Goal: Answer question/provide support: Share knowledge or assist other users

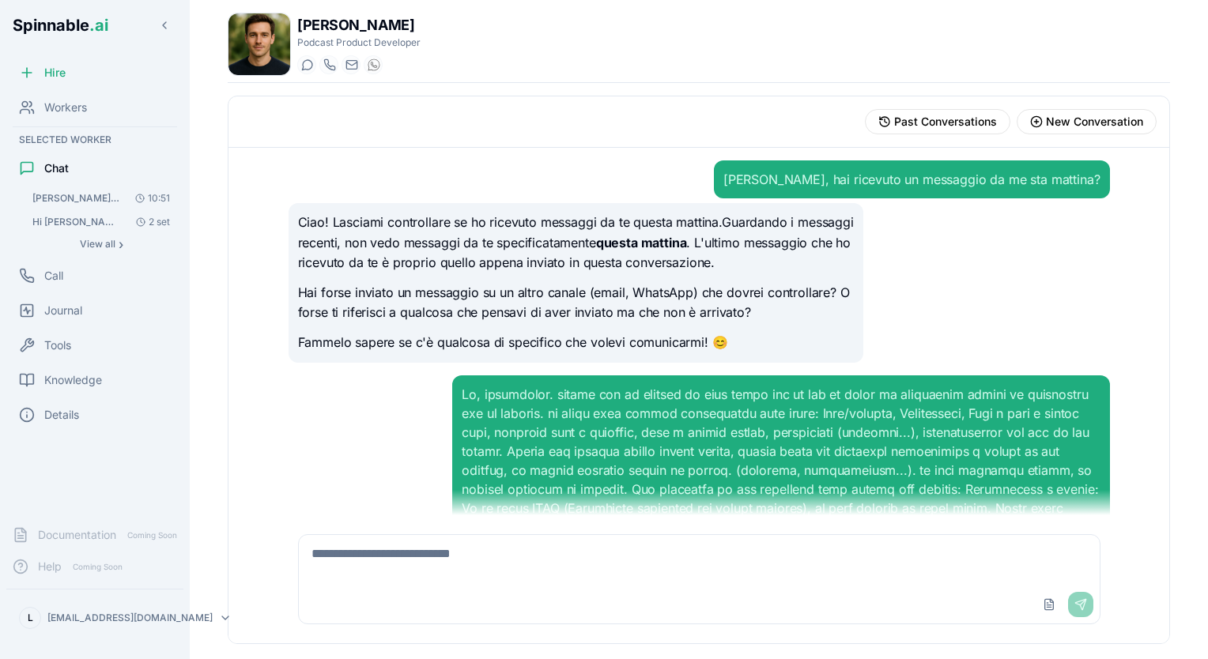
scroll to position [12674, 0]
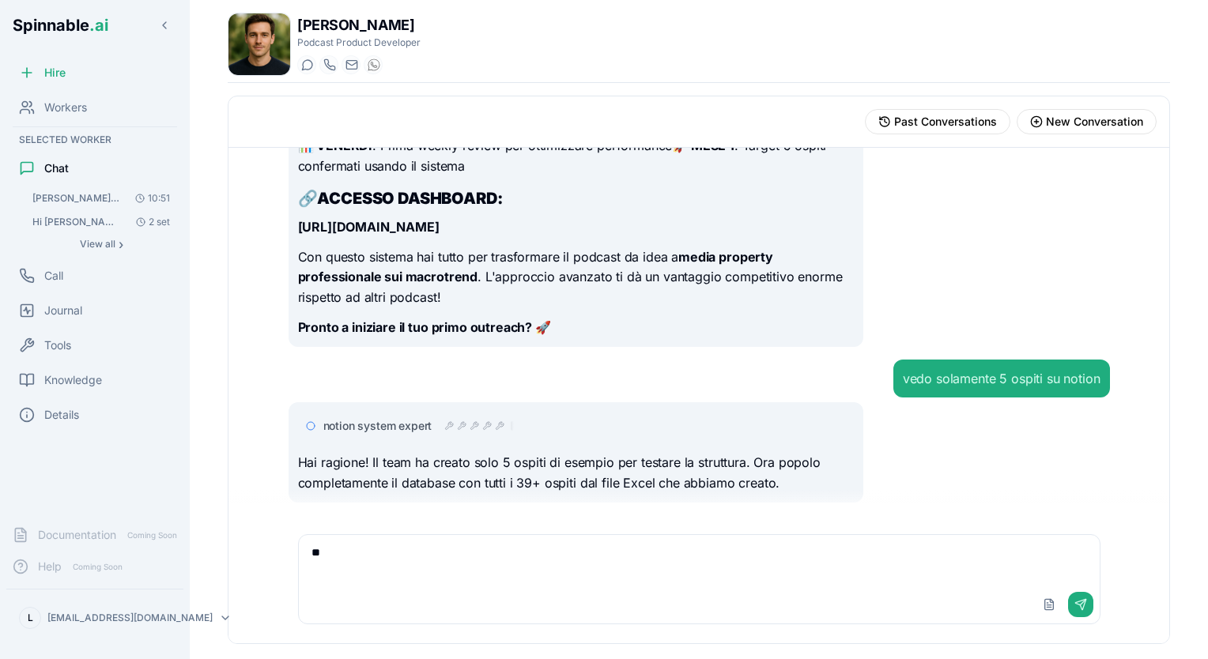
type textarea "*"
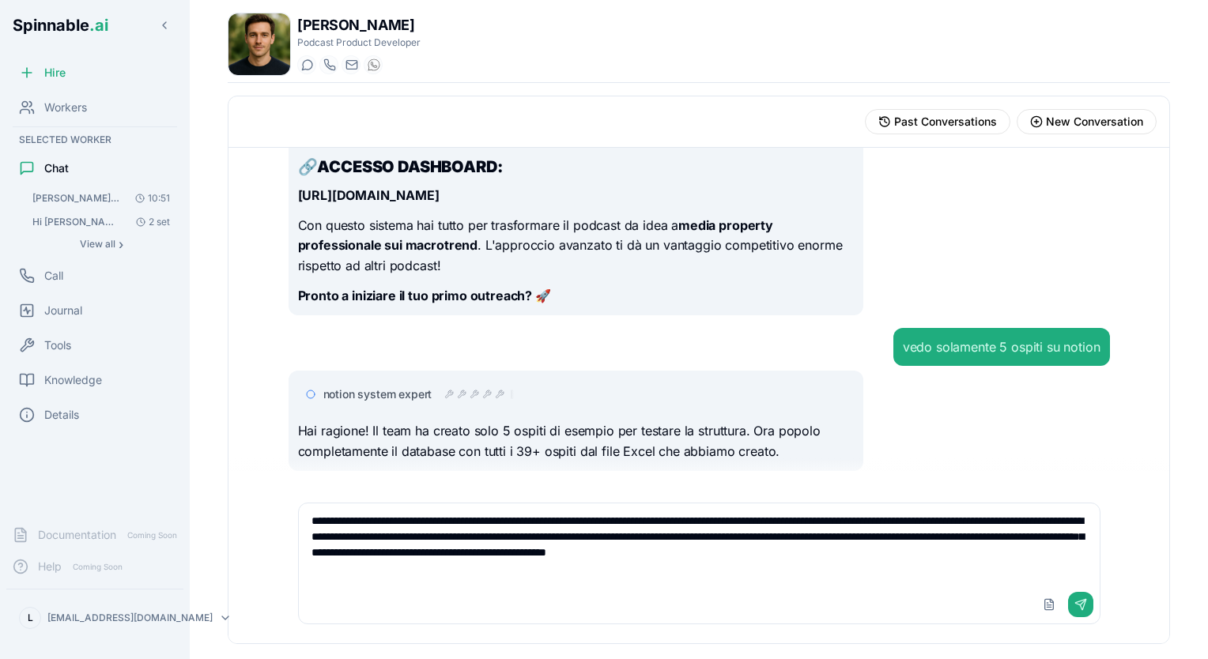
scroll to position [12693, 0]
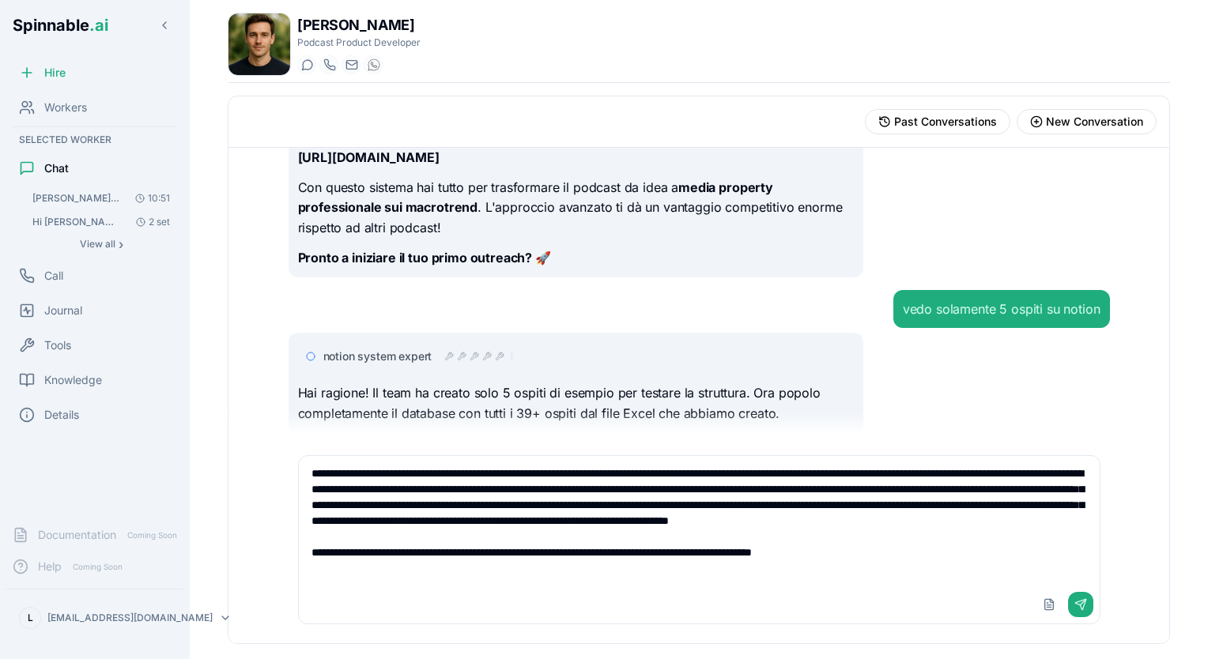
type textarea "**********"
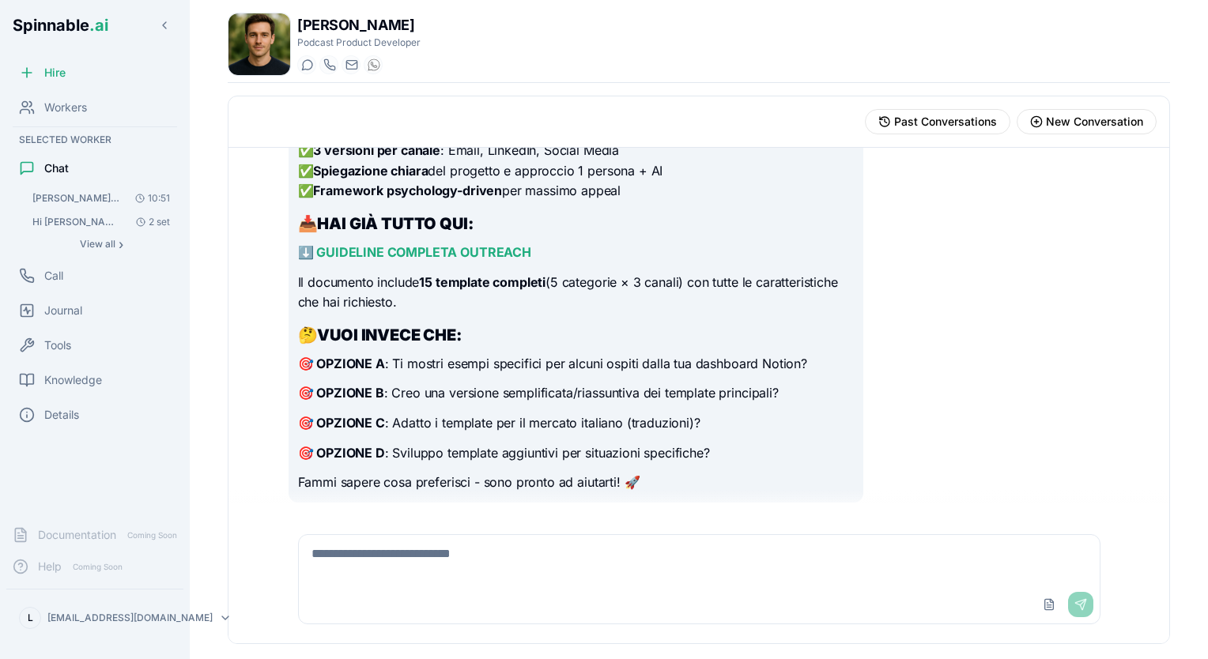
scroll to position [13515, 0]
click at [76, 382] on span "Knowledge" at bounding box center [73, 380] width 58 height 16
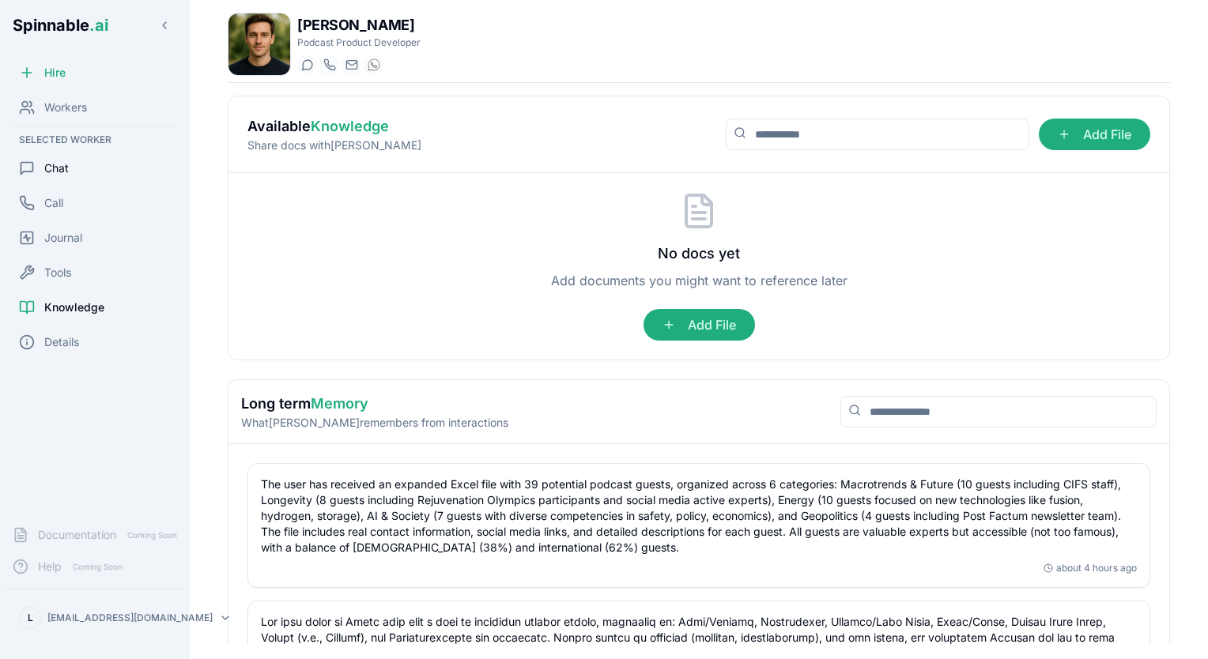
click at [60, 171] on span "Chat" at bounding box center [56, 168] width 24 height 16
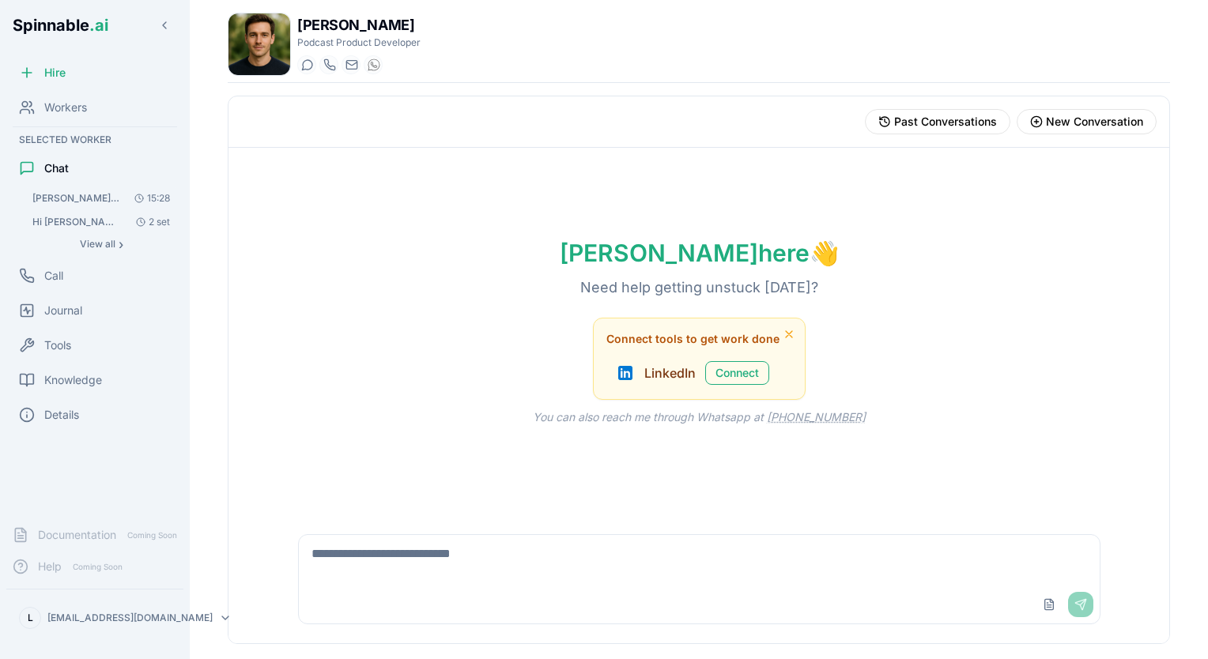
click at [66, 201] on span "Ciao Simon, hai ricevuto un messaggio da me sta mattina?" at bounding box center [76, 198] width 89 height 13
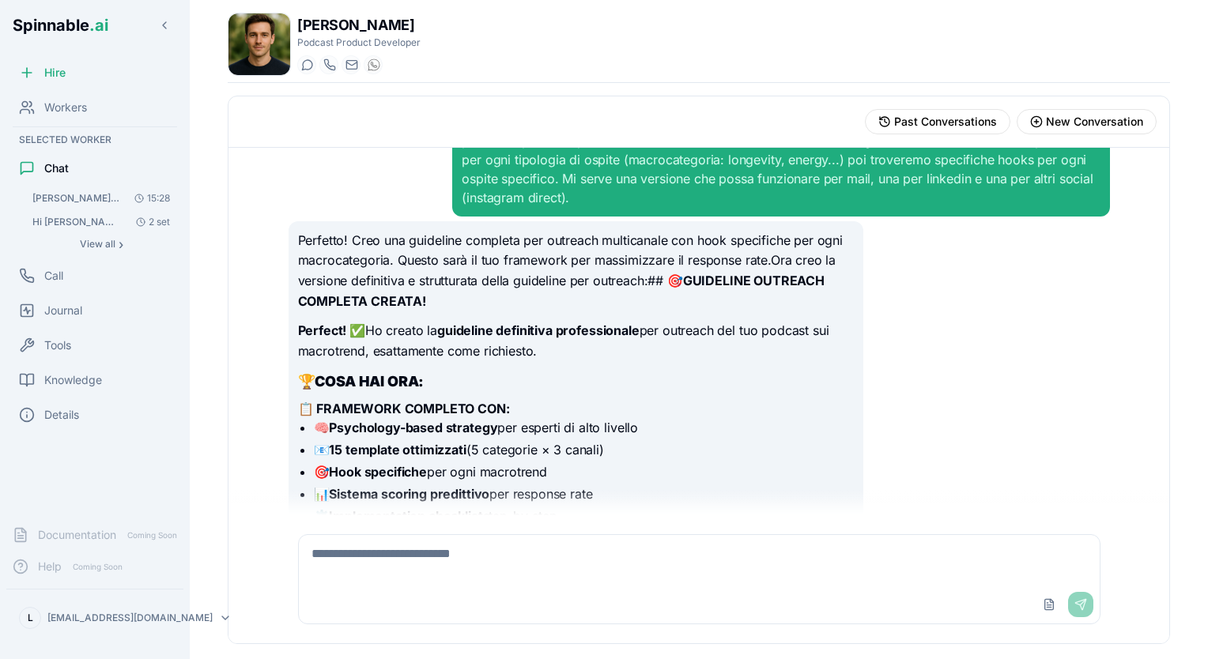
scroll to position [11870, 0]
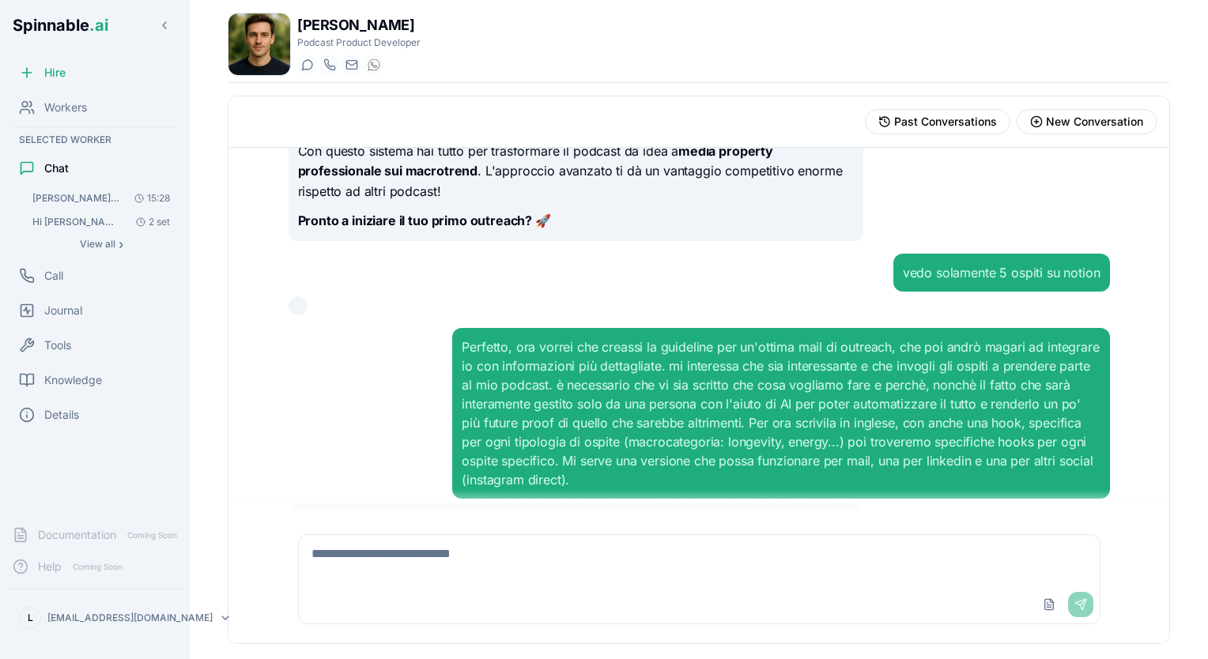
click at [578, 571] on textarea at bounding box center [699, 560] width 801 height 51
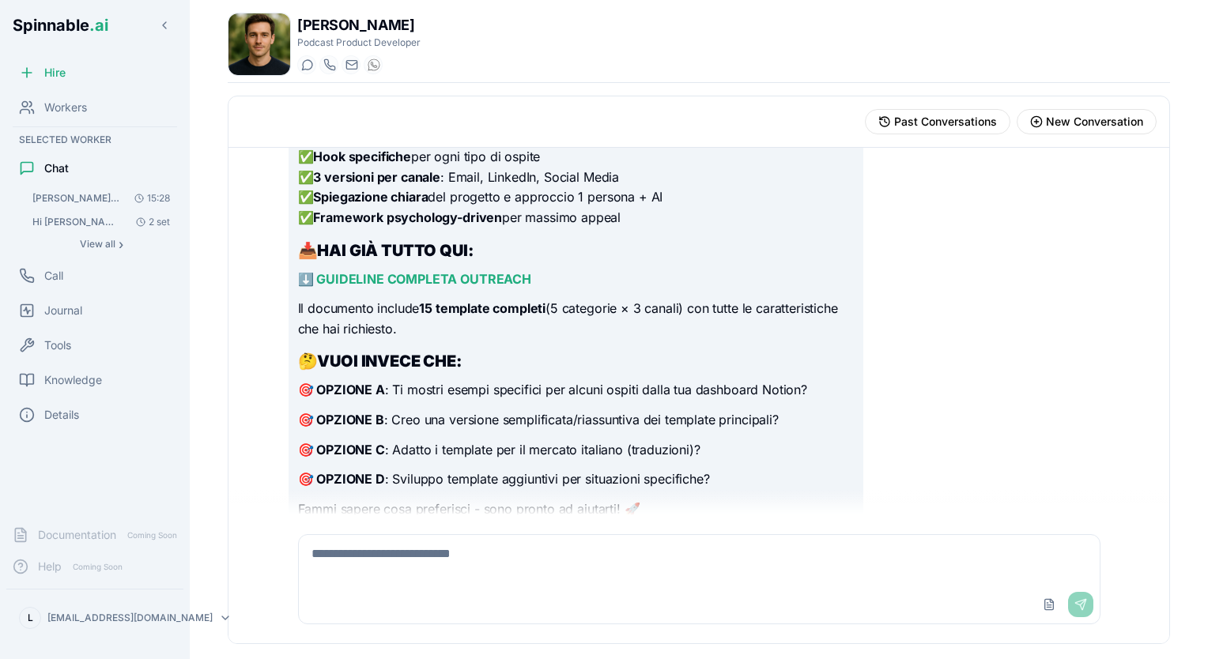
scroll to position [13549, 0]
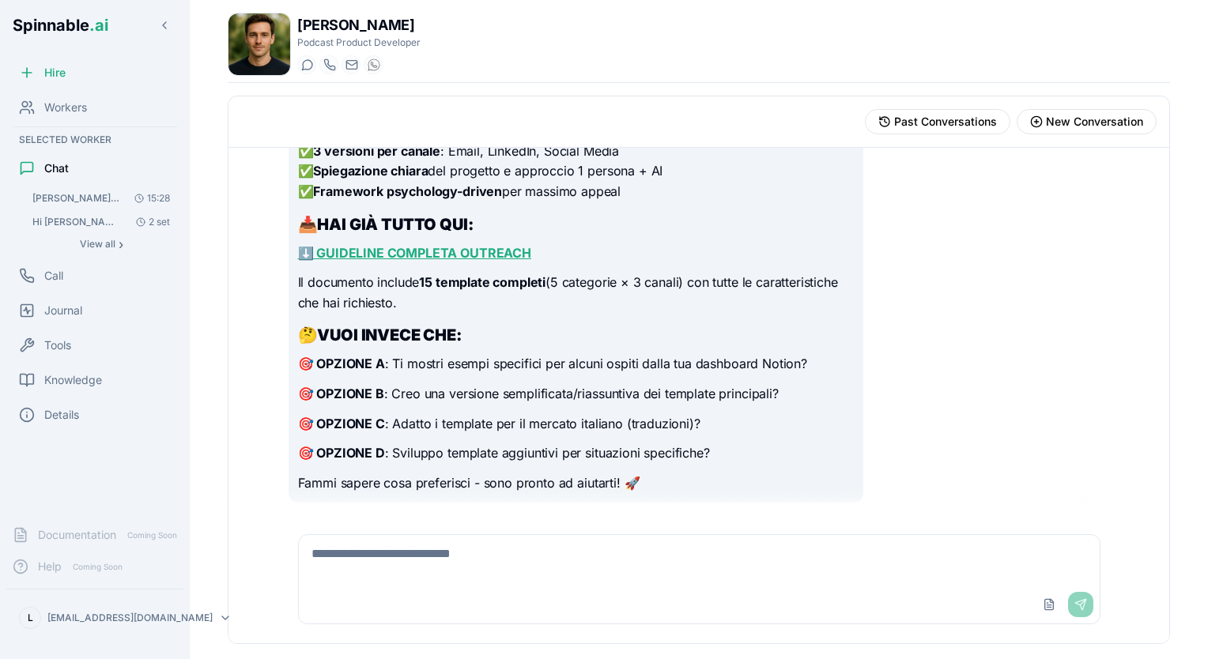
click at [431, 254] on link "⬇️ GUIDELINE COMPLETA OUTREACH" at bounding box center [414, 253] width 233 height 16
click at [269, 39] on img at bounding box center [259, 44] width 62 height 62
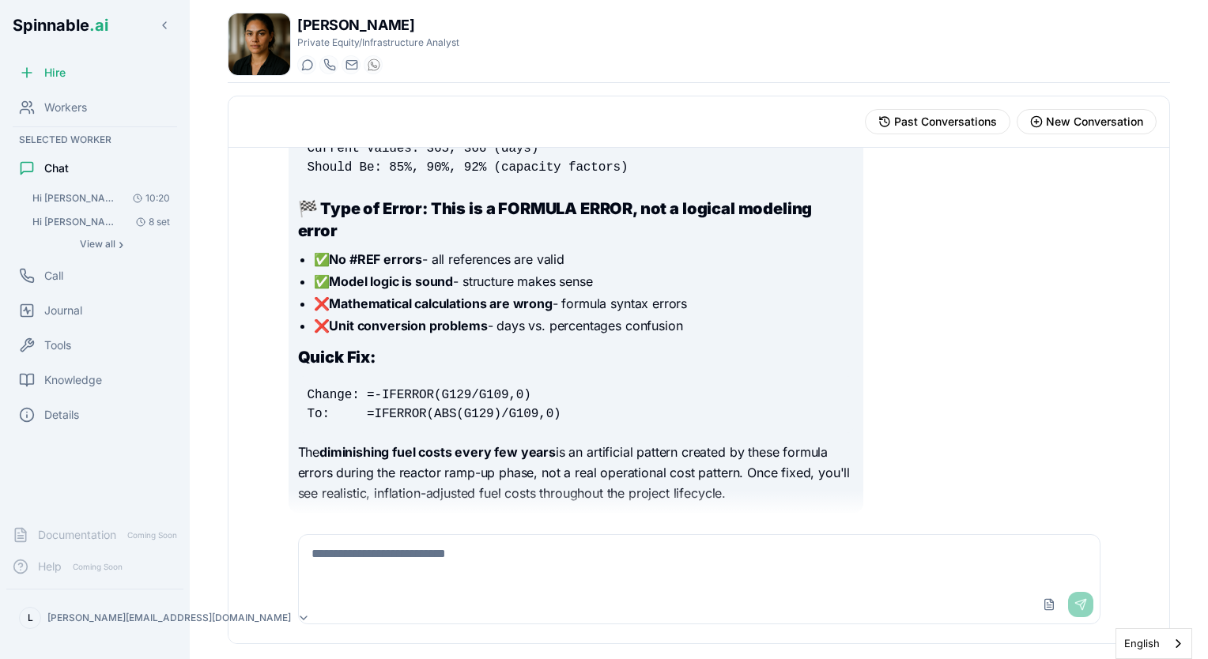
scroll to position [2880, 0]
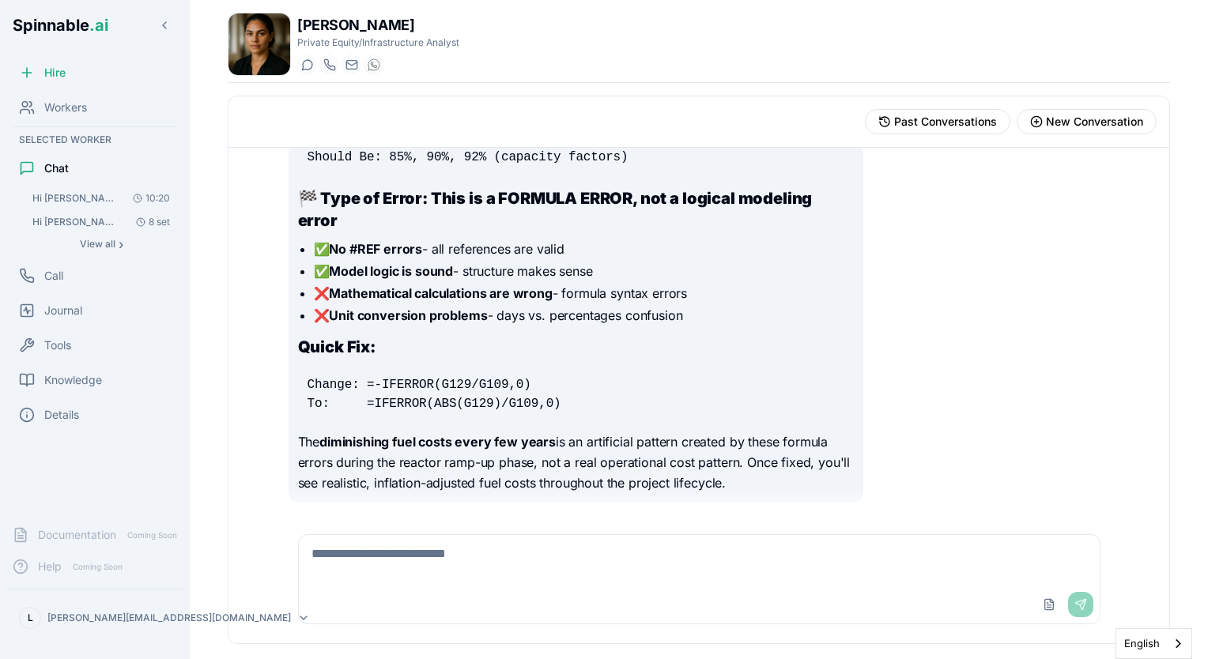
click at [429, 561] on textarea at bounding box center [699, 560] width 801 height 51
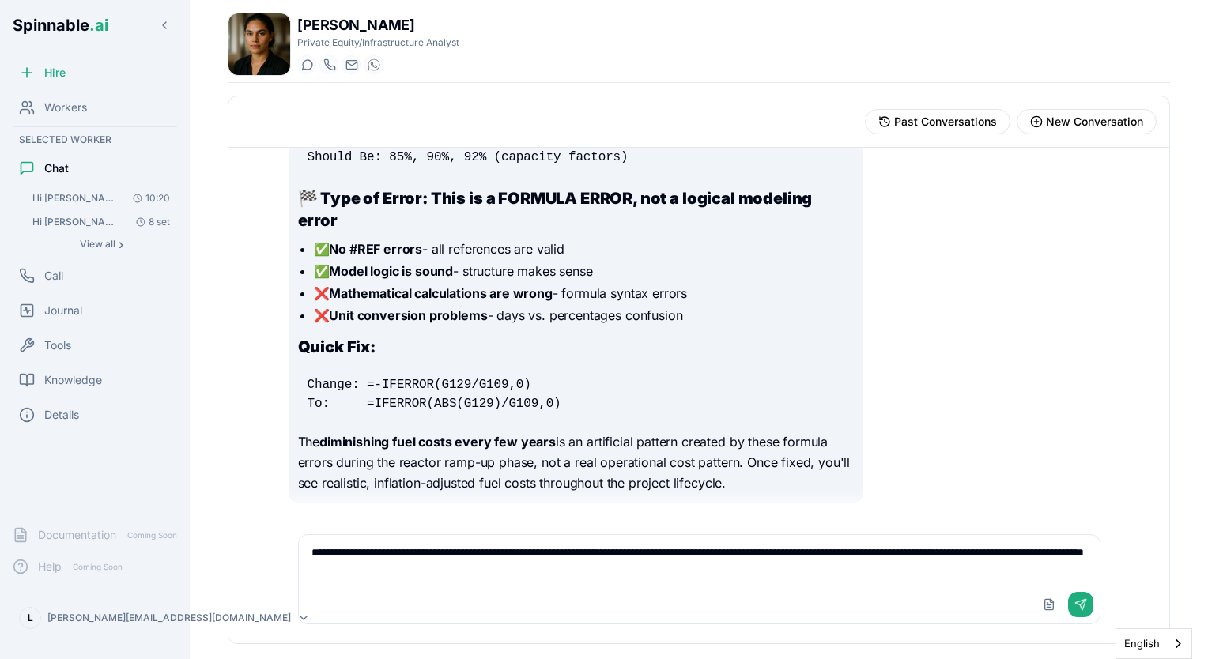
type textarea "**********"
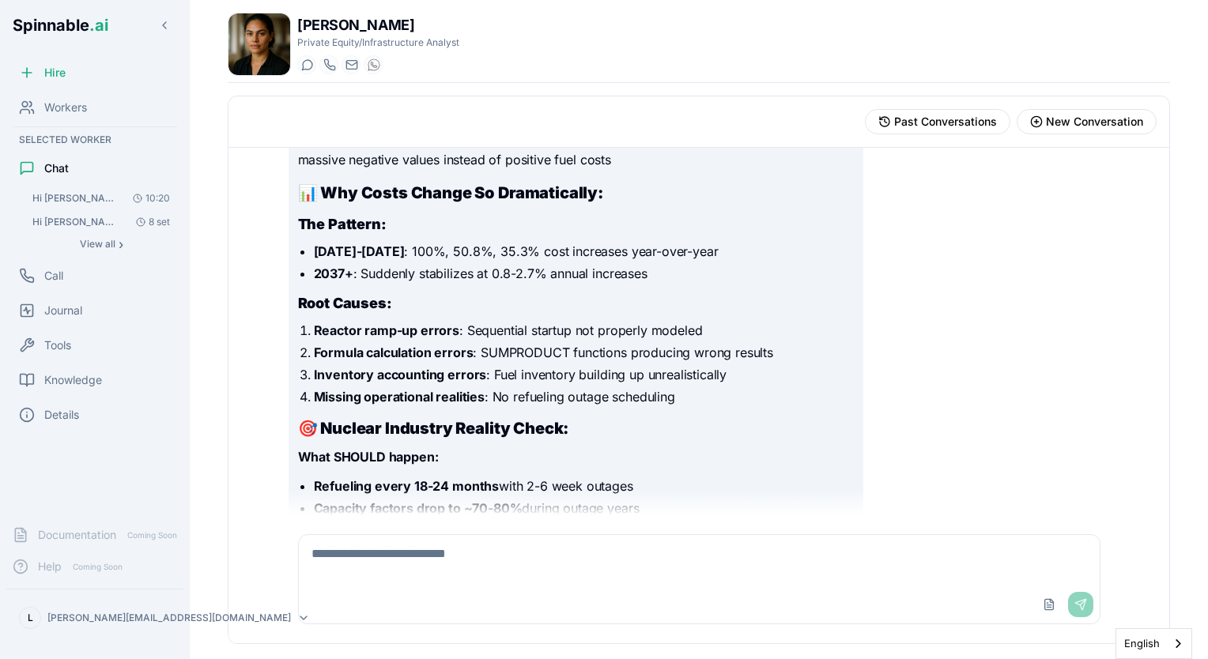
scroll to position [3961, 0]
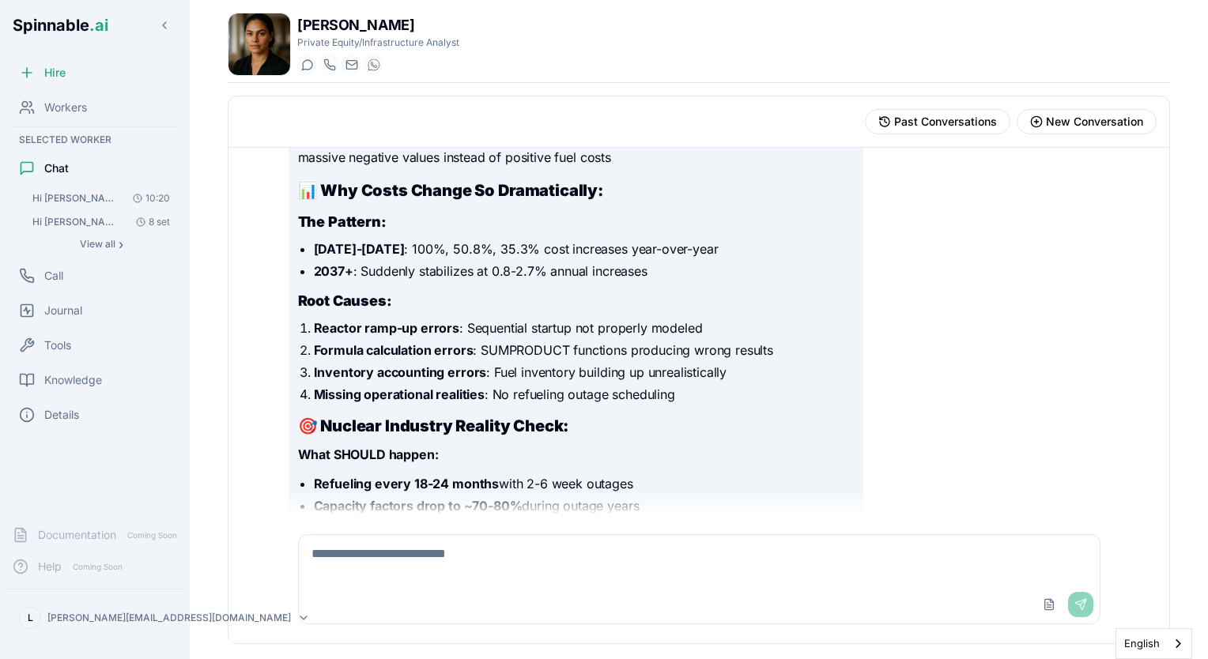
click at [455, 558] on textarea at bounding box center [699, 560] width 801 height 51
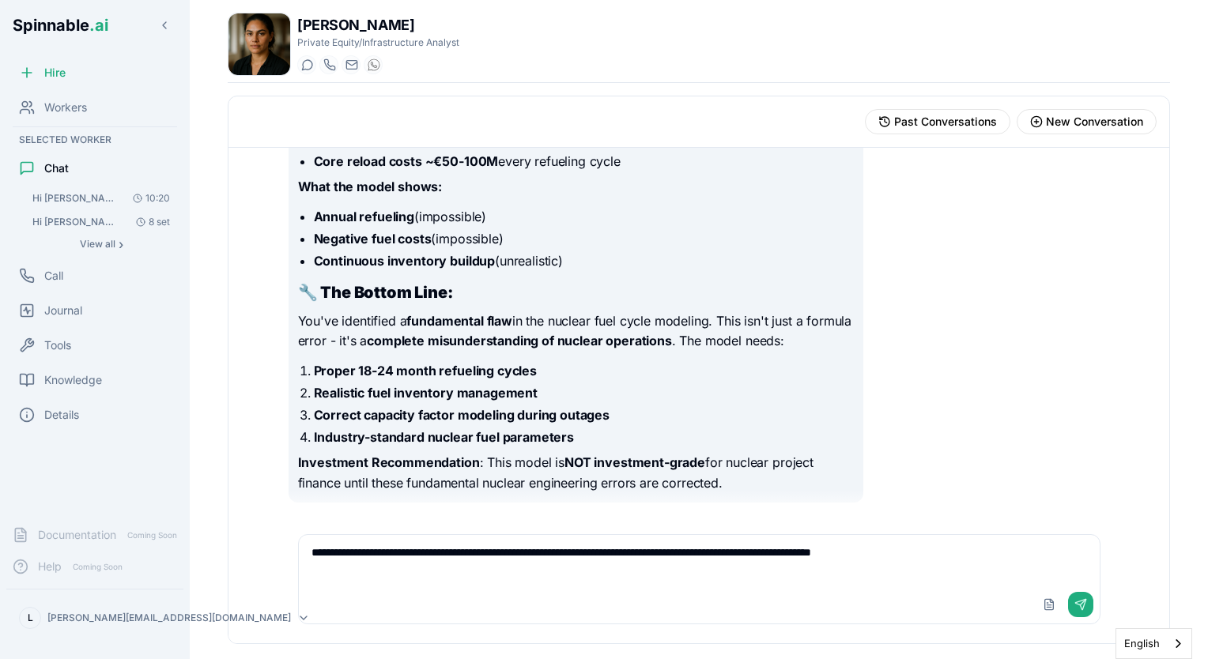
scroll to position [4368, 0]
type textarea "**********"
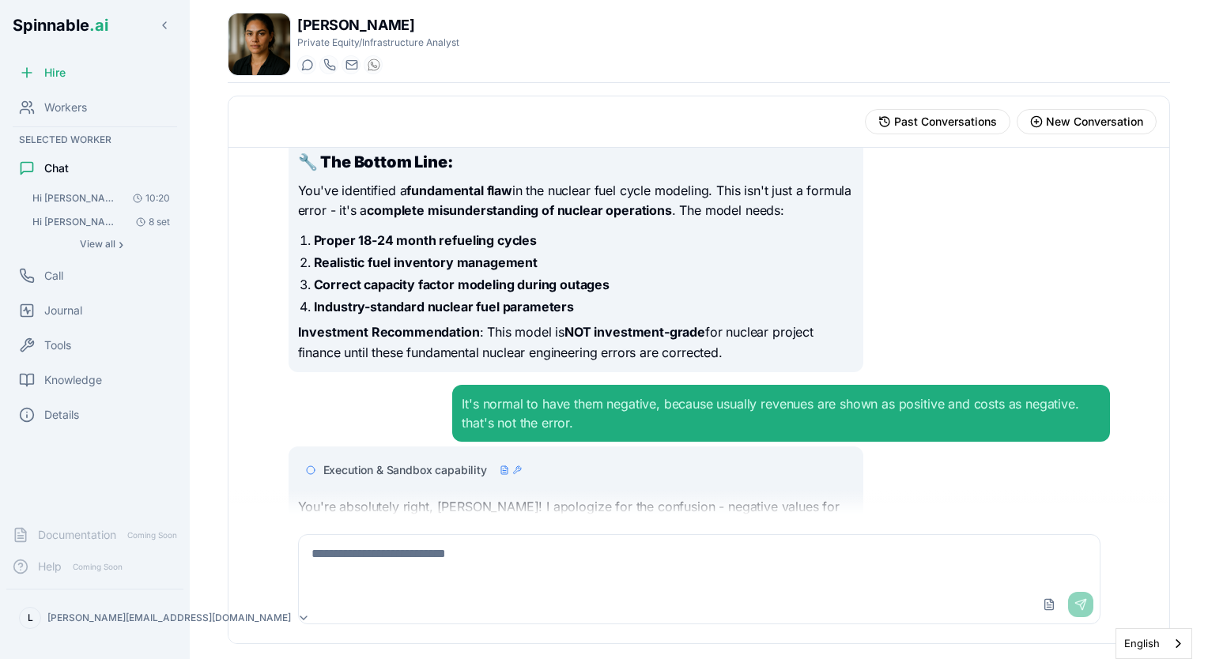
scroll to position [4582, 0]
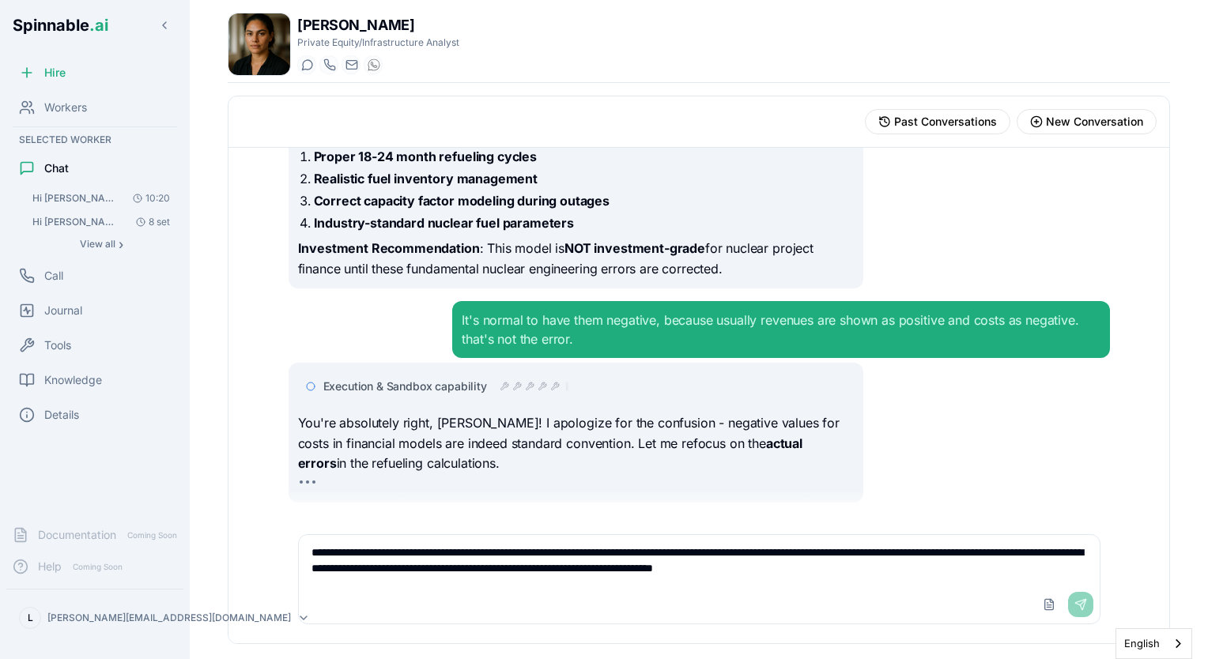
click at [1074, 607] on div "Upload File Send" at bounding box center [1064, 604] width 57 height 25
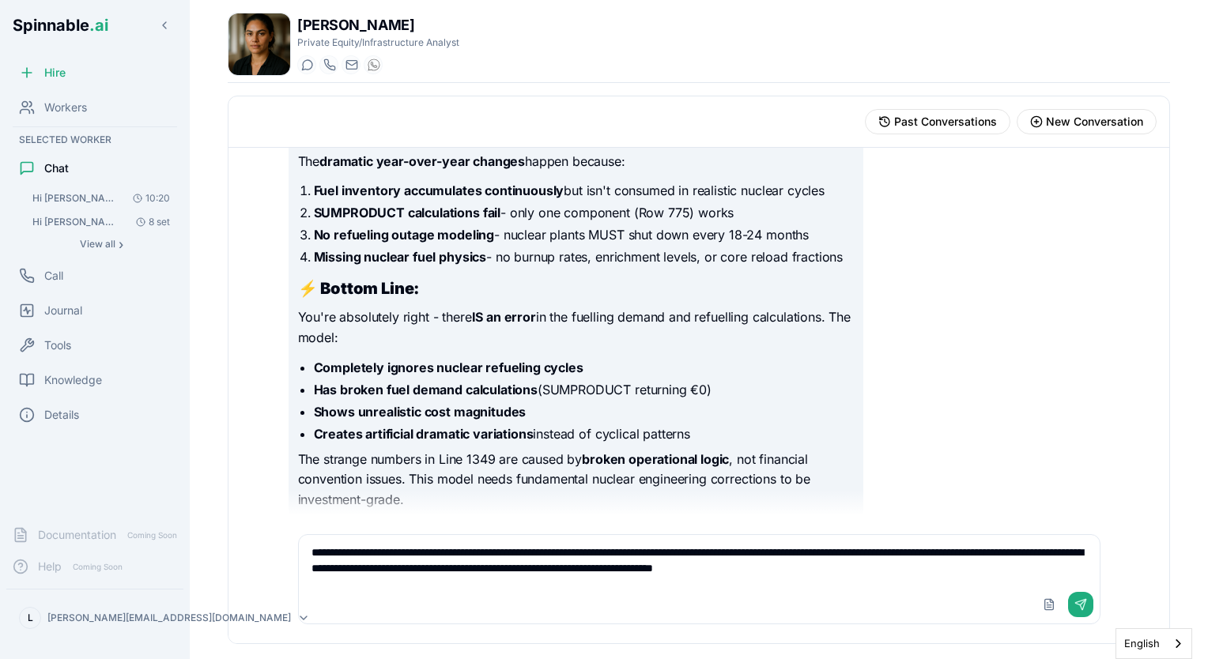
scroll to position [5526, 0]
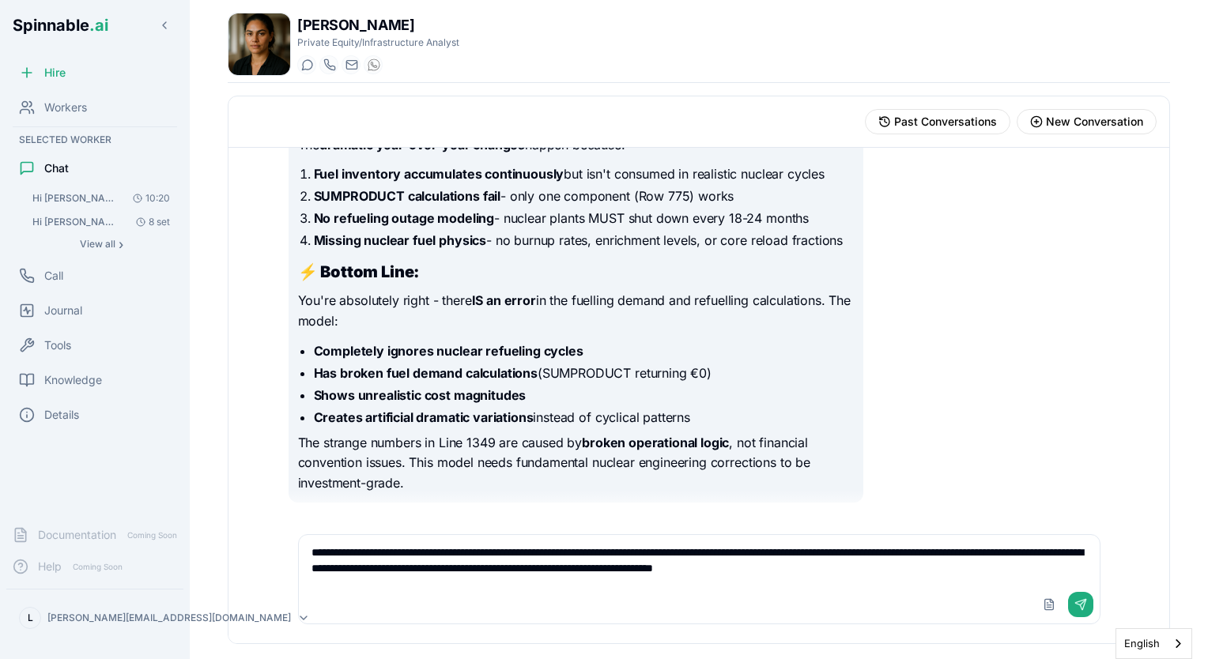
click at [991, 564] on textarea "**********" at bounding box center [699, 560] width 801 height 51
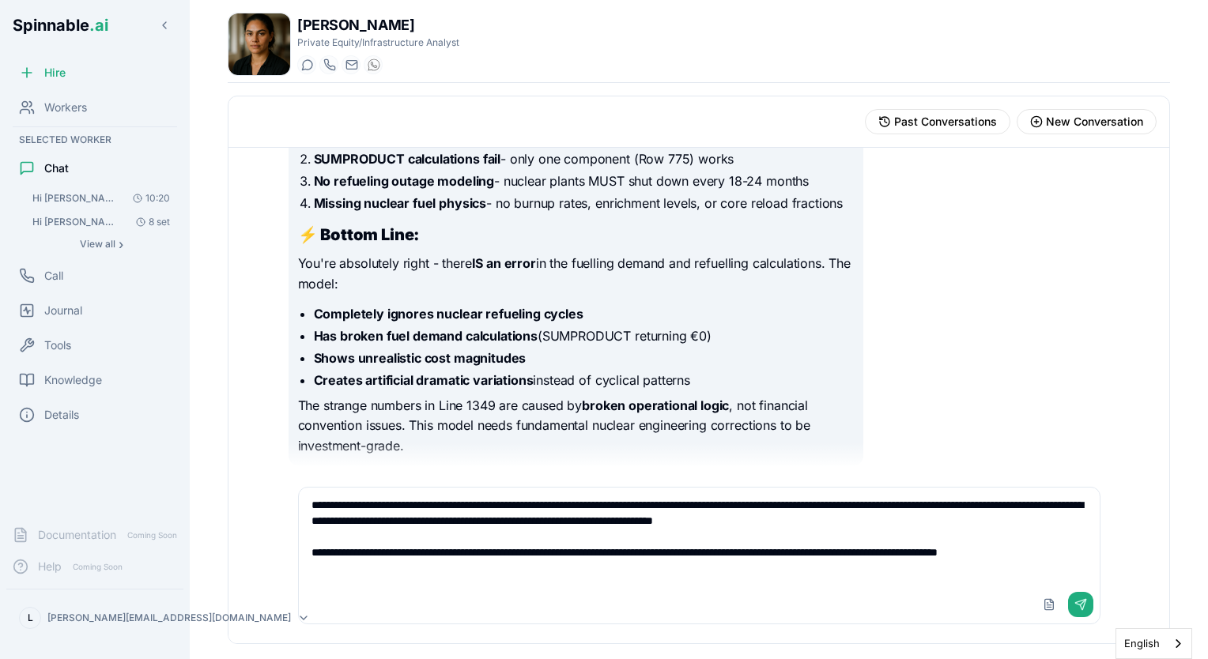
type textarea "**********"
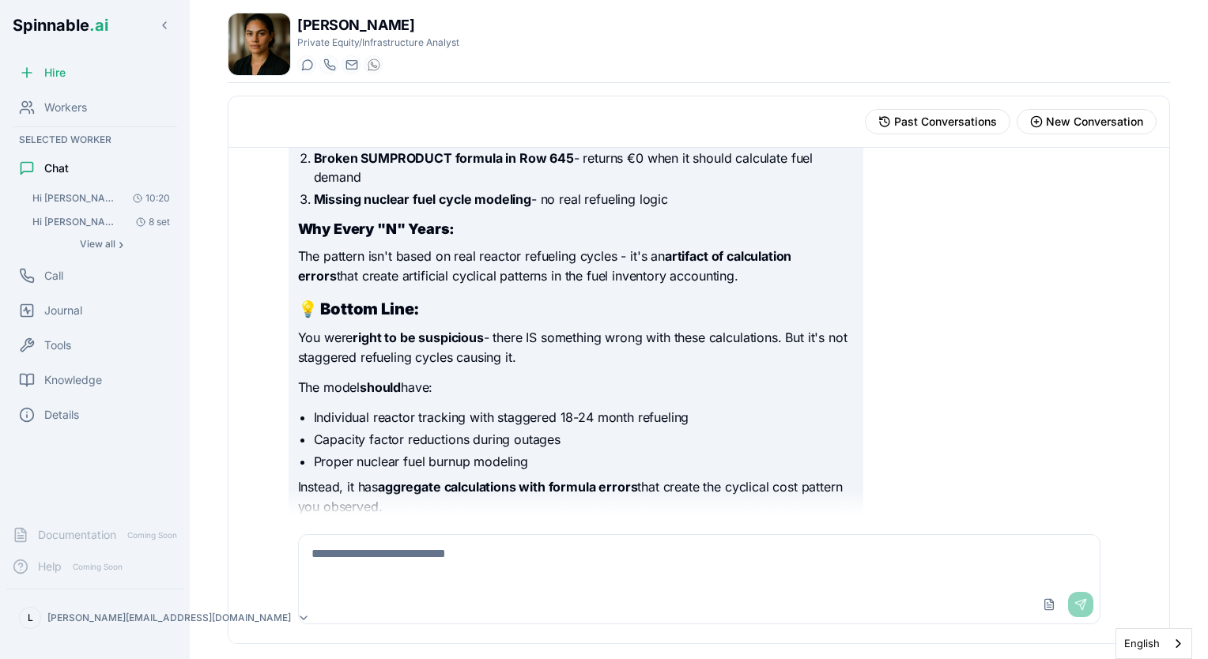
scroll to position [6736, 0]
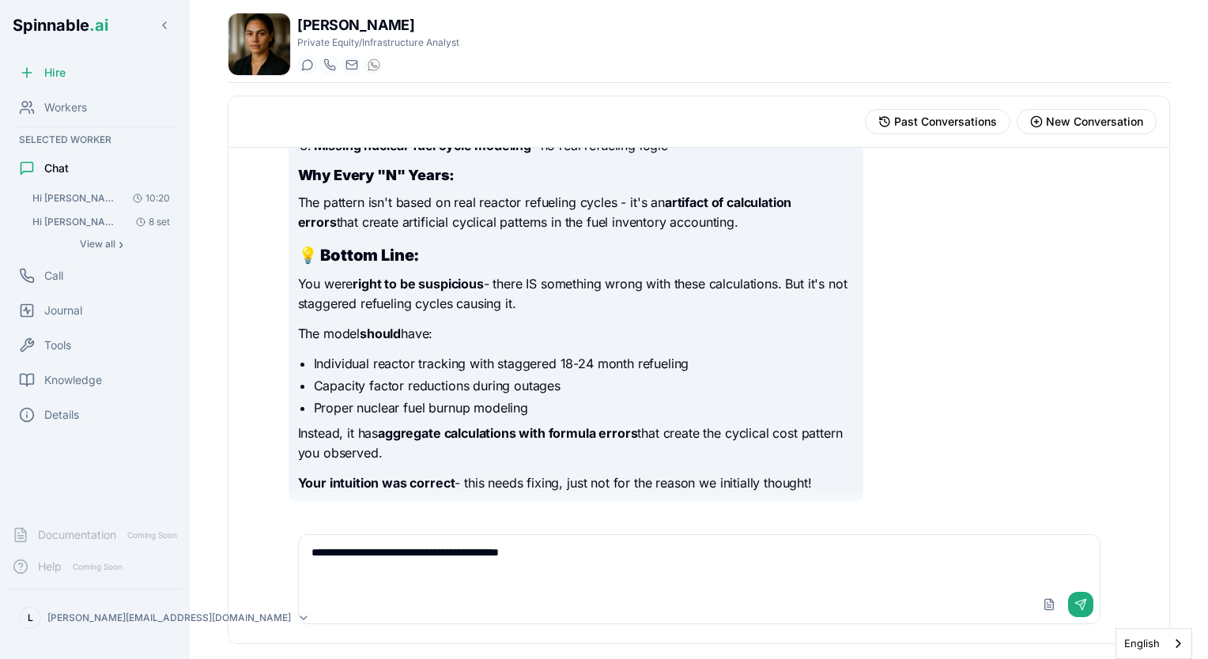
type textarea "**********"
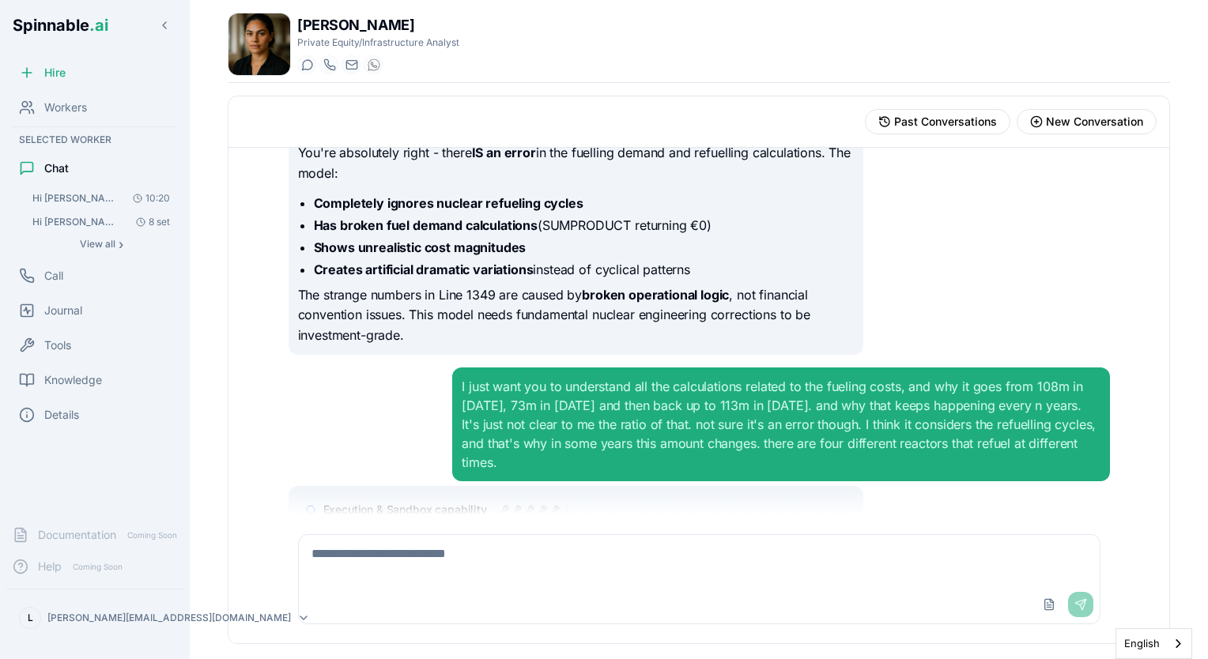
scroll to position [5636, 0]
drag, startPoint x: 441, startPoint y: 333, endPoint x: 502, endPoint y: 332, distance: 60.9
click at [502, 332] on p "The strange numbers in Line 1349 are caused by broken operational logic , not f…" at bounding box center [576, 315] width 556 height 61
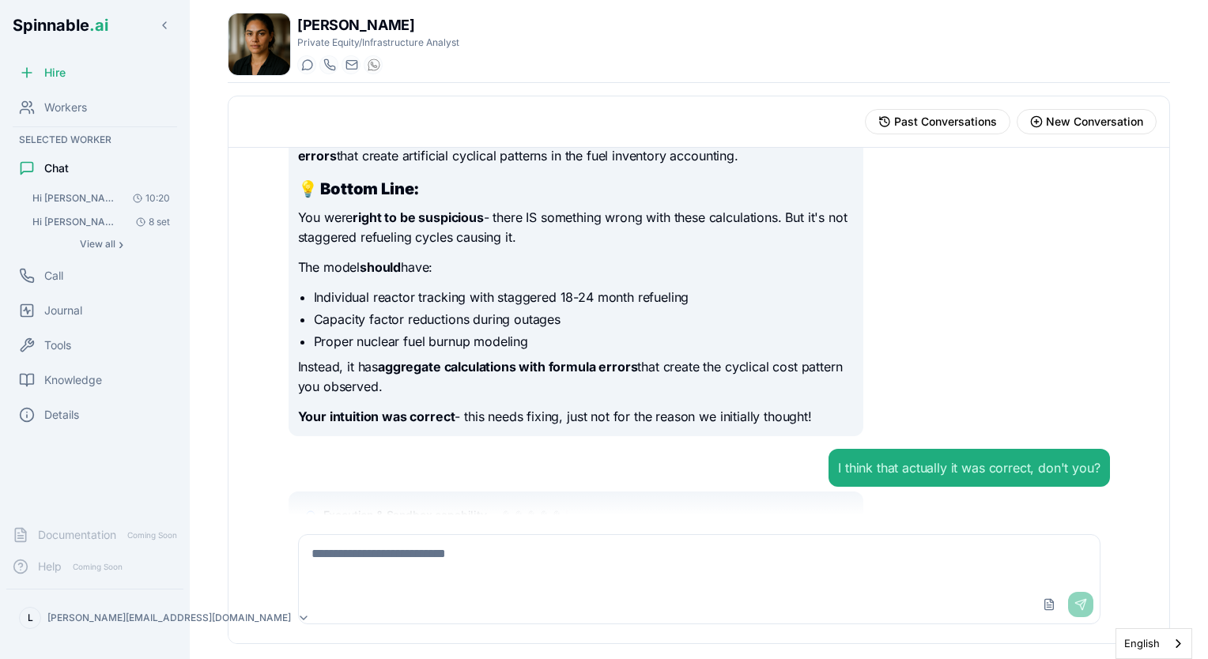
scroll to position [6911, 0]
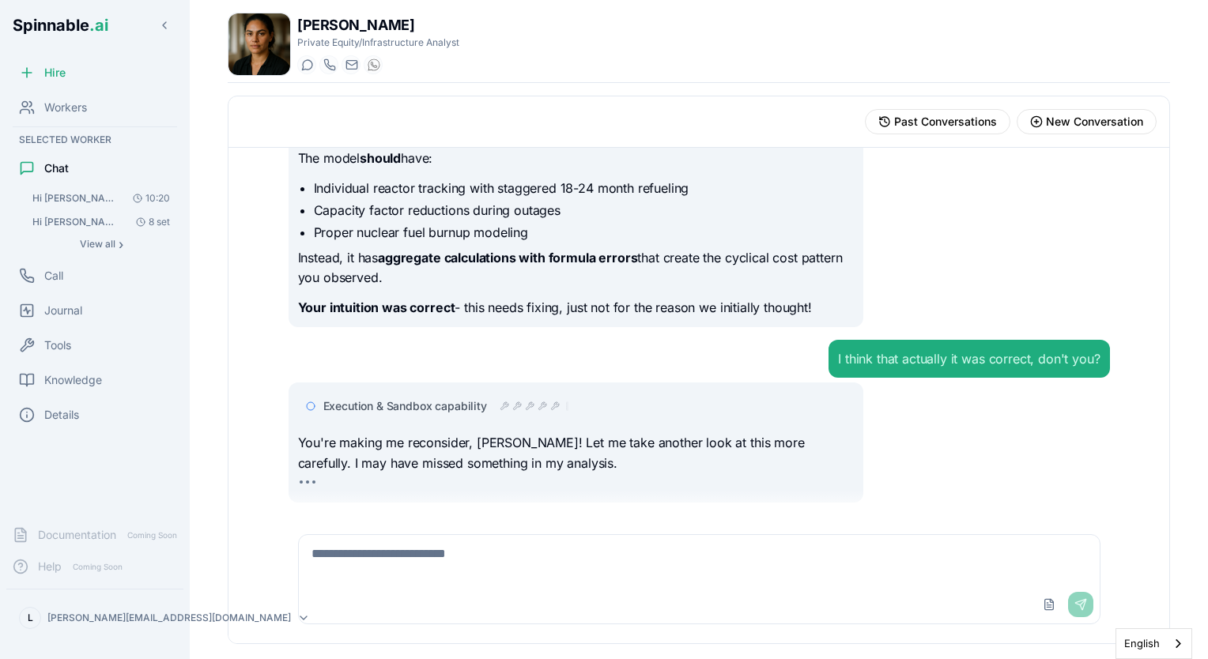
click at [469, 403] on span "Execution & Sandbox capability" at bounding box center [405, 406] width 164 height 16
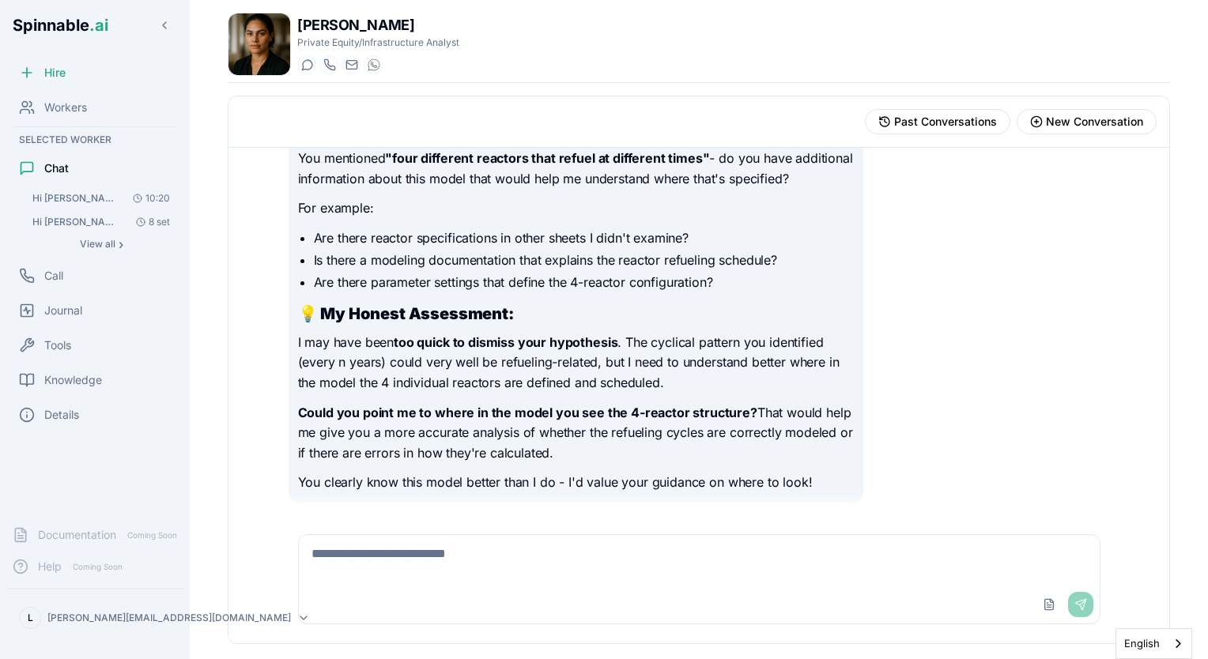
scroll to position [8254, 0]
click at [1140, 316] on div "Hi Emma, did you receive a message from me this morning? Good morning Leo! Let …" at bounding box center [698, 331] width 940 height 367
click at [73, 379] on span "Knowledge" at bounding box center [73, 380] width 58 height 16
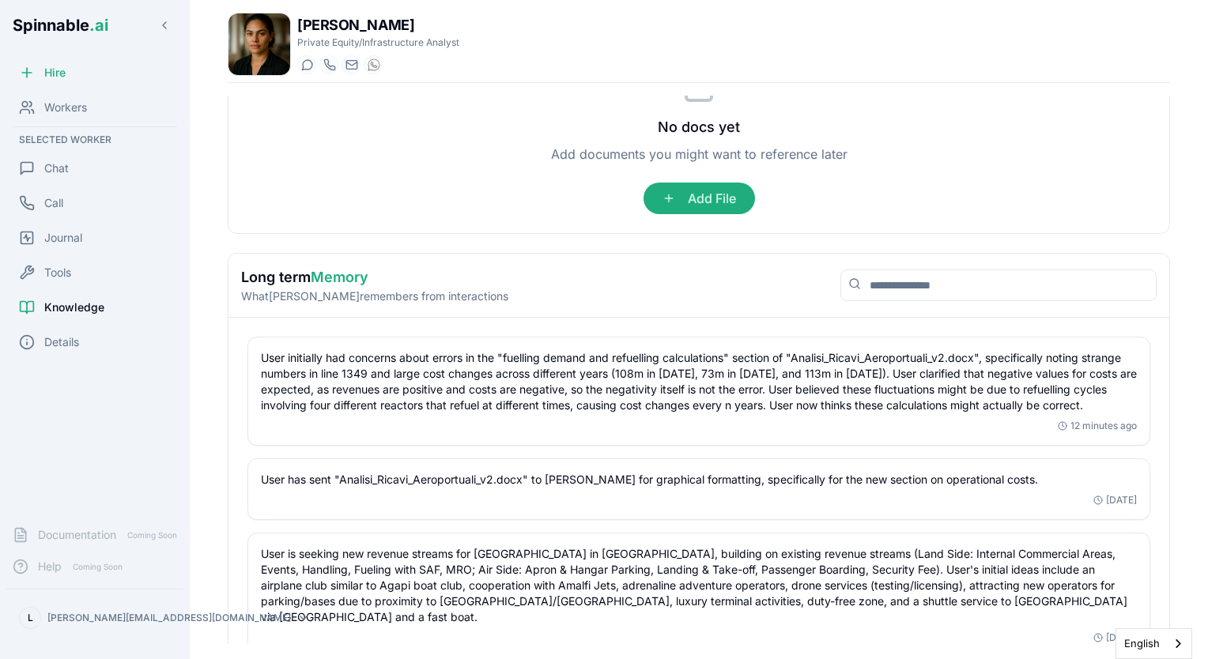
scroll to position [114, 0]
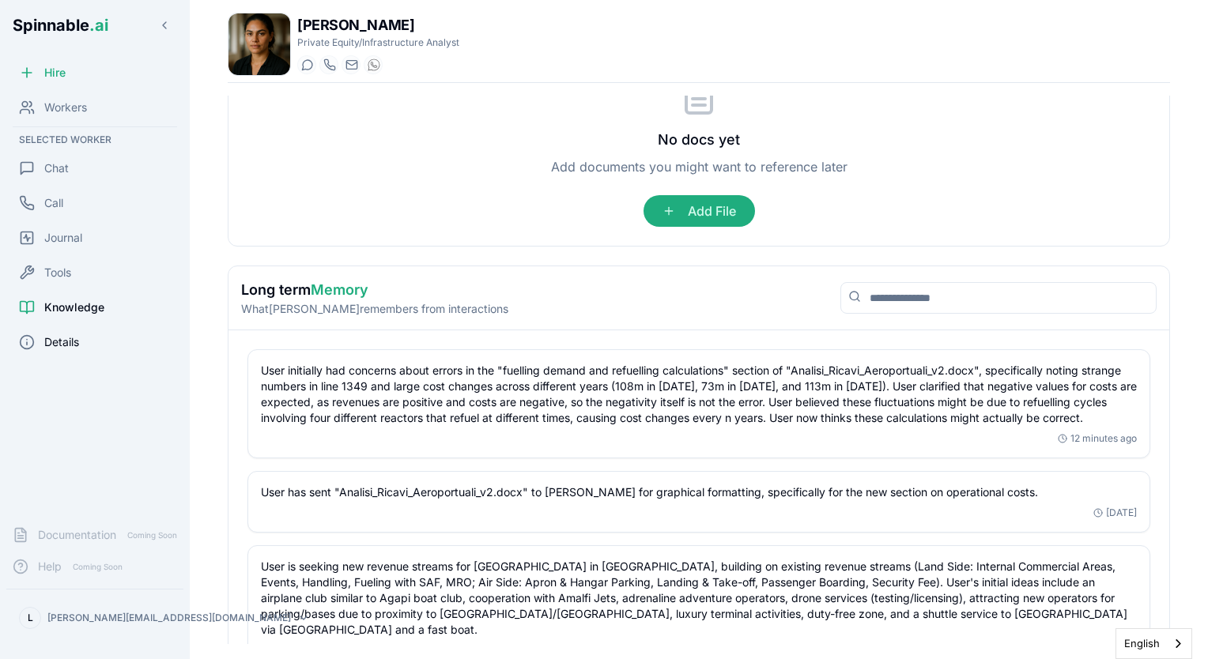
click at [56, 342] on span "Details" at bounding box center [61, 342] width 35 height 16
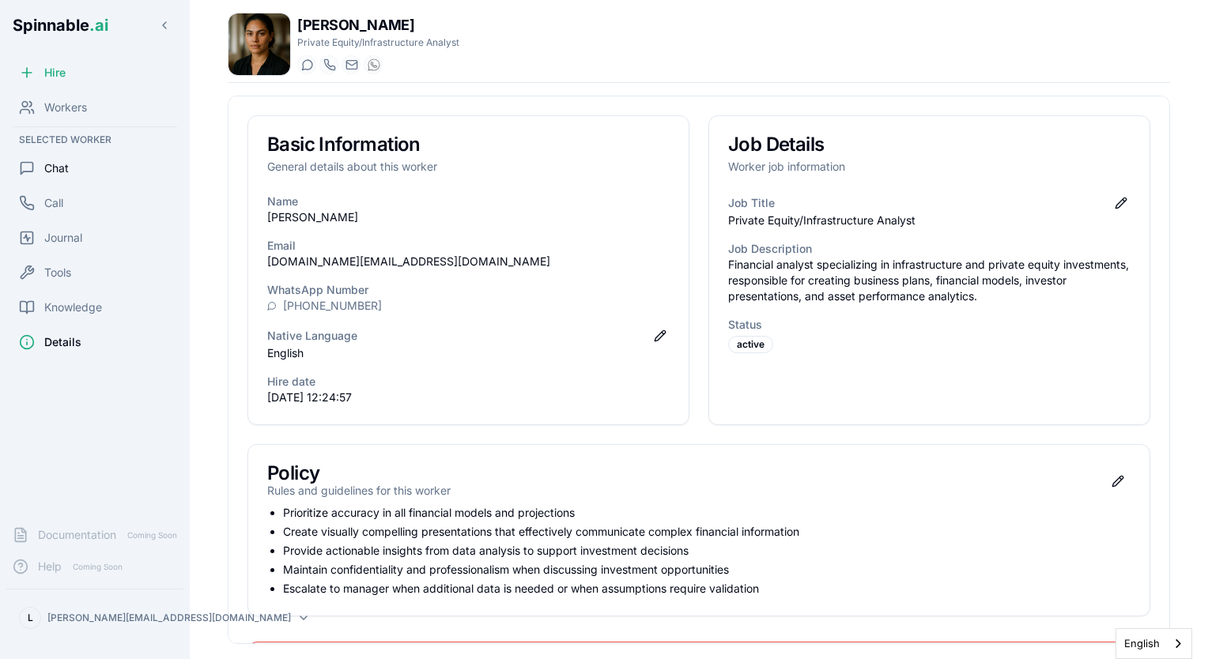
click at [56, 171] on span "Chat" at bounding box center [56, 168] width 24 height 16
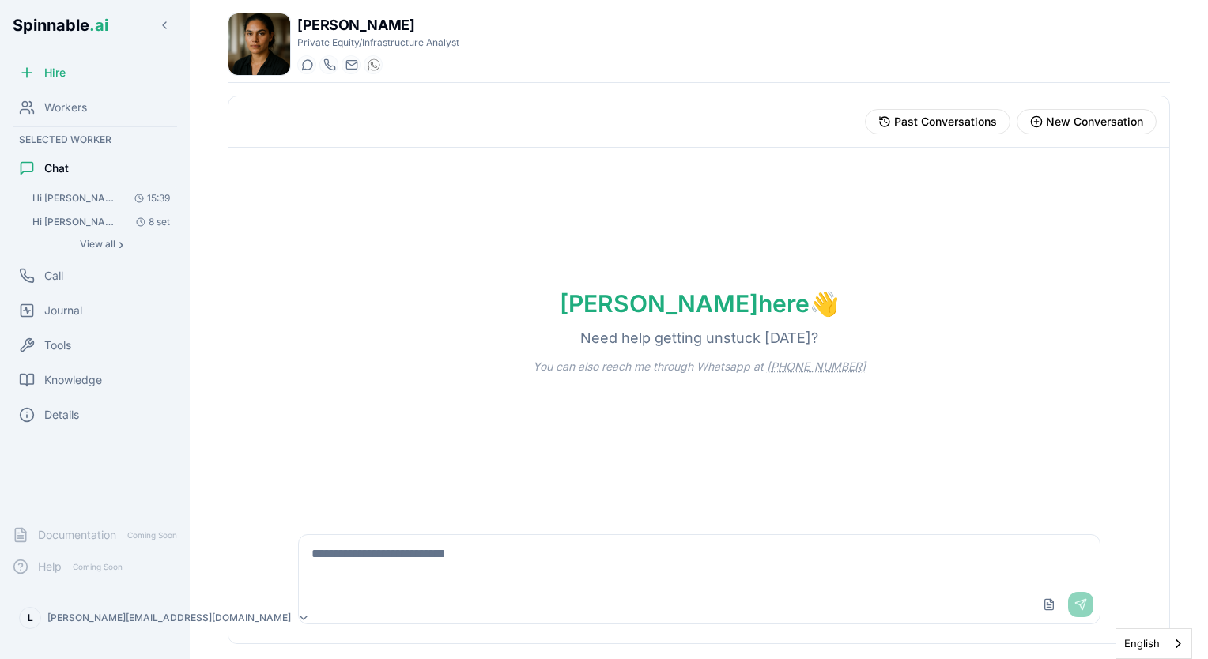
click at [90, 201] on span "Hi [PERSON_NAME], did you receive a message from me this morning?" at bounding box center [76, 198] width 89 height 13
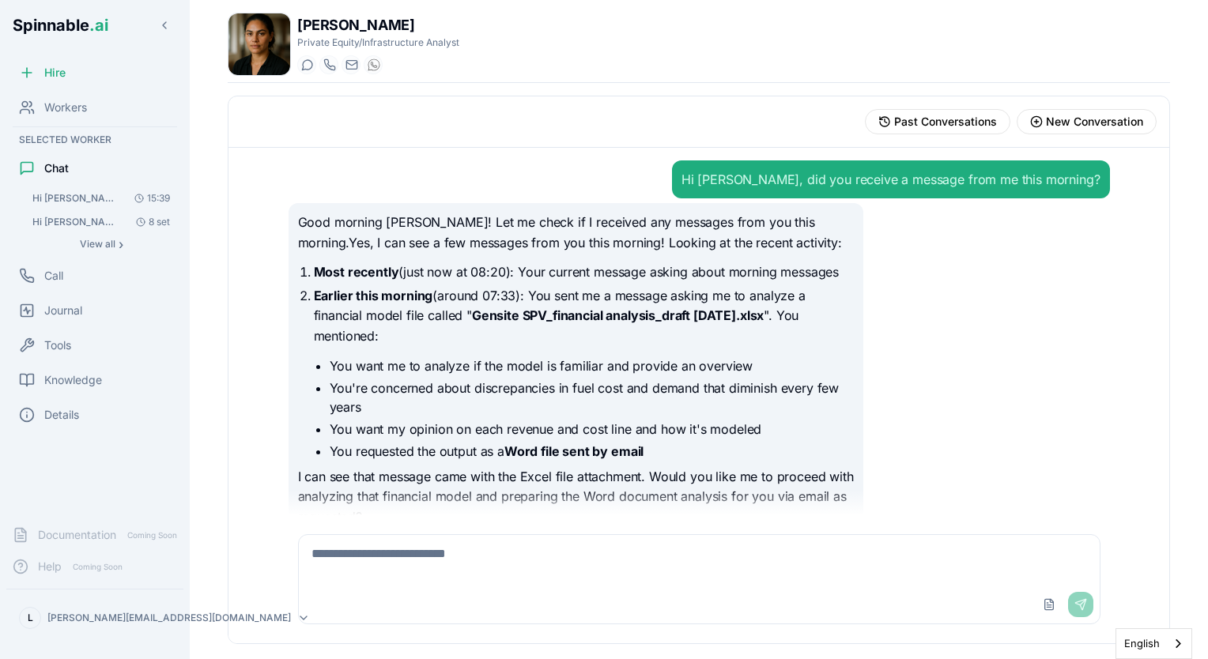
scroll to position [6859, 0]
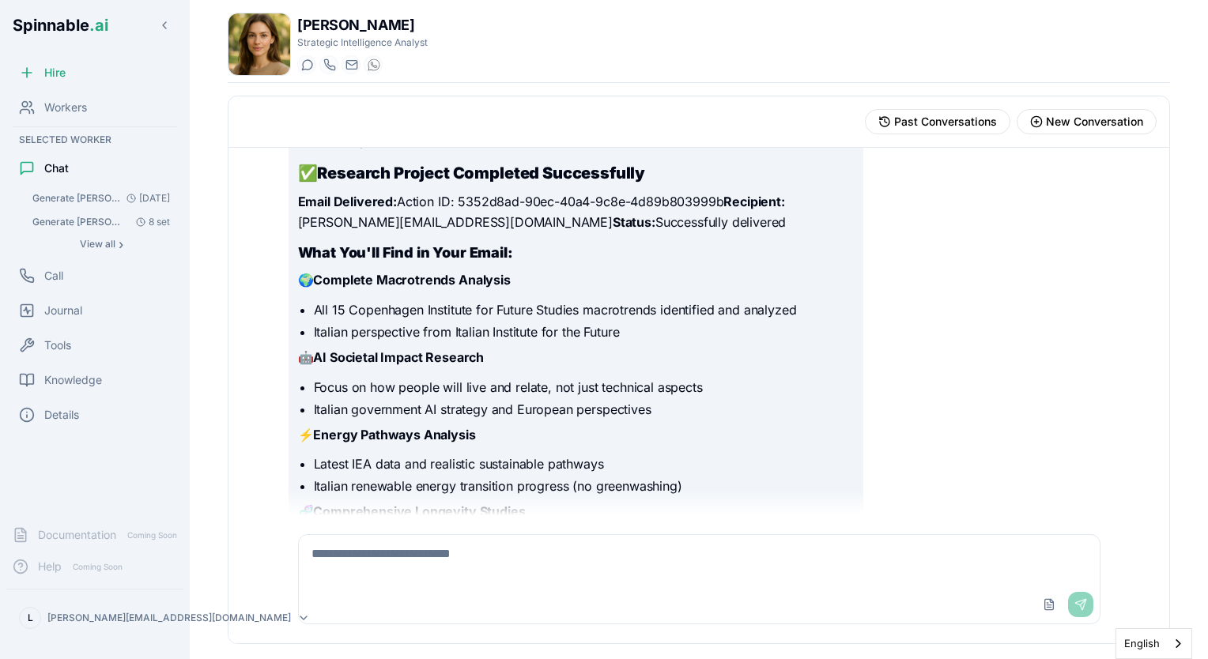
scroll to position [1296, 0]
click at [252, 46] on img at bounding box center [259, 44] width 62 height 62
click at [36, 73] on div "Hire" at bounding box center [42, 73] width 47 height 16
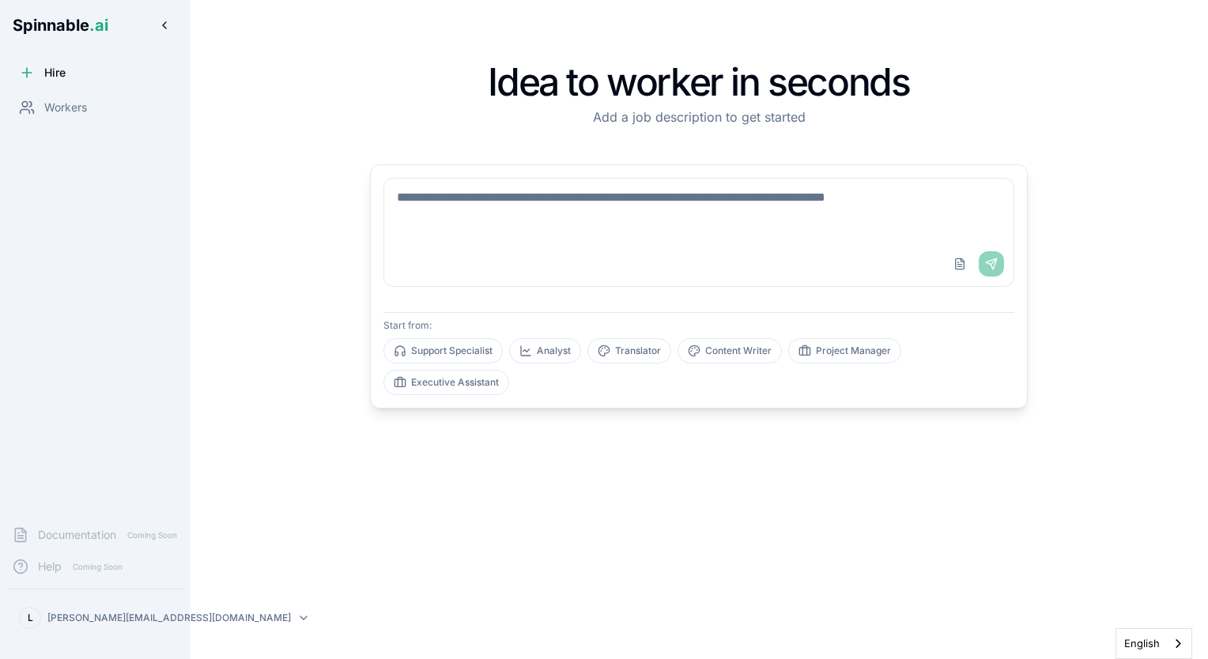
click at [164, 21] on button at bounding box center [164, 25] width 25 height 25
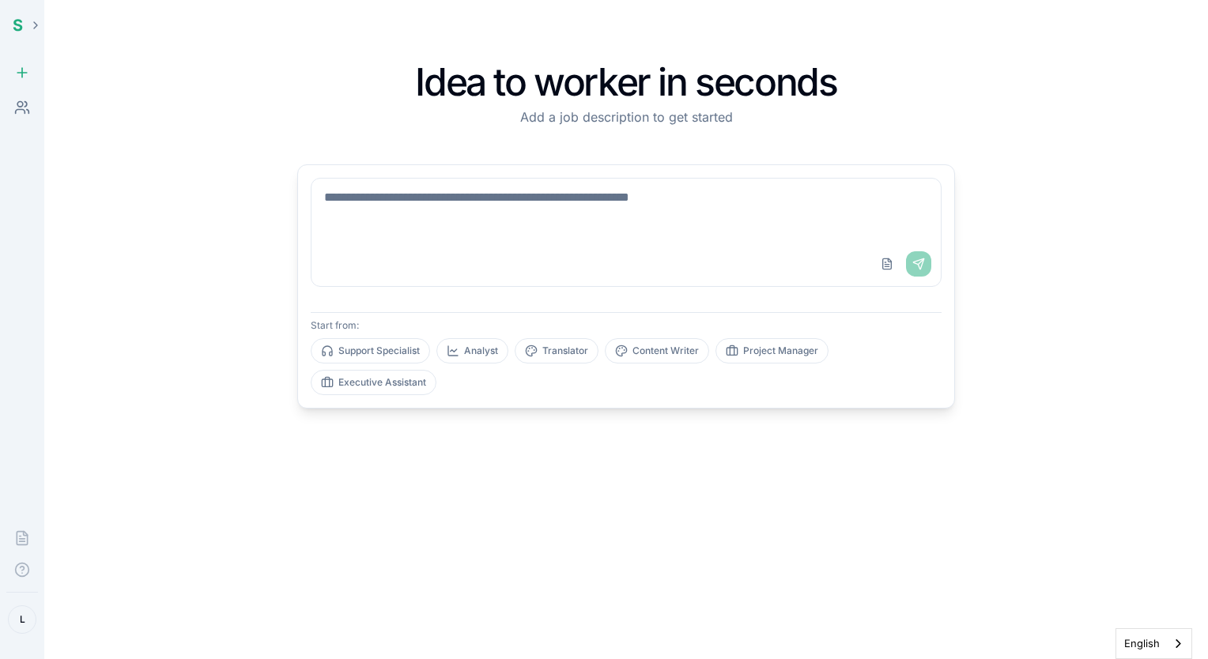
click at [23, 95] on div "Workers" at bounding box center [22, 108] width 32 height 32
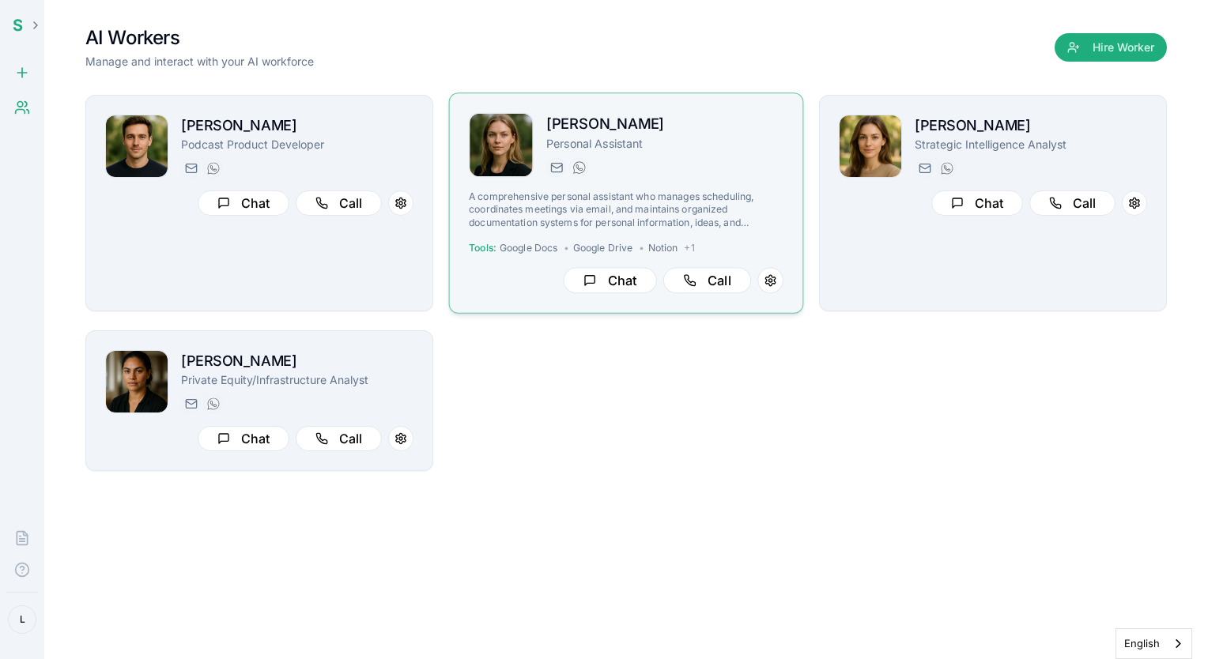
click at [498, 141] on img at bounding box center [500, 145] width 63 height 63
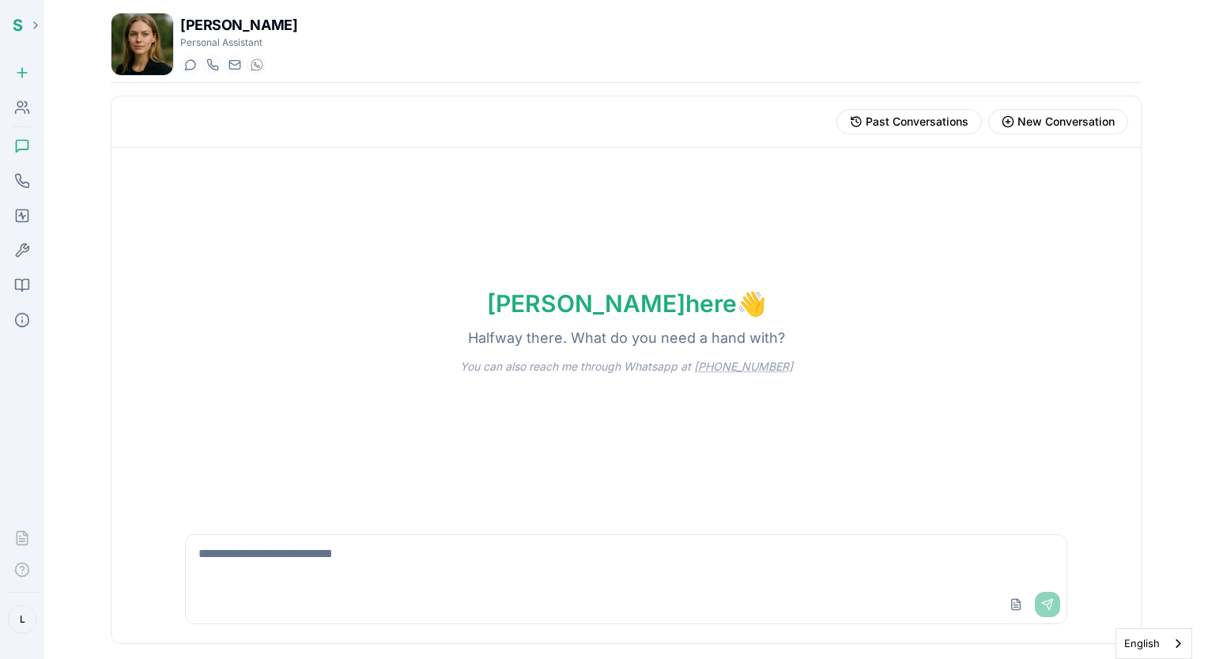
click at [134, 25] on img at bounding box center [142, 44] width 62 height 62
click at [24, 109] on icon at bounding box center [22, 108] width 16 height 16
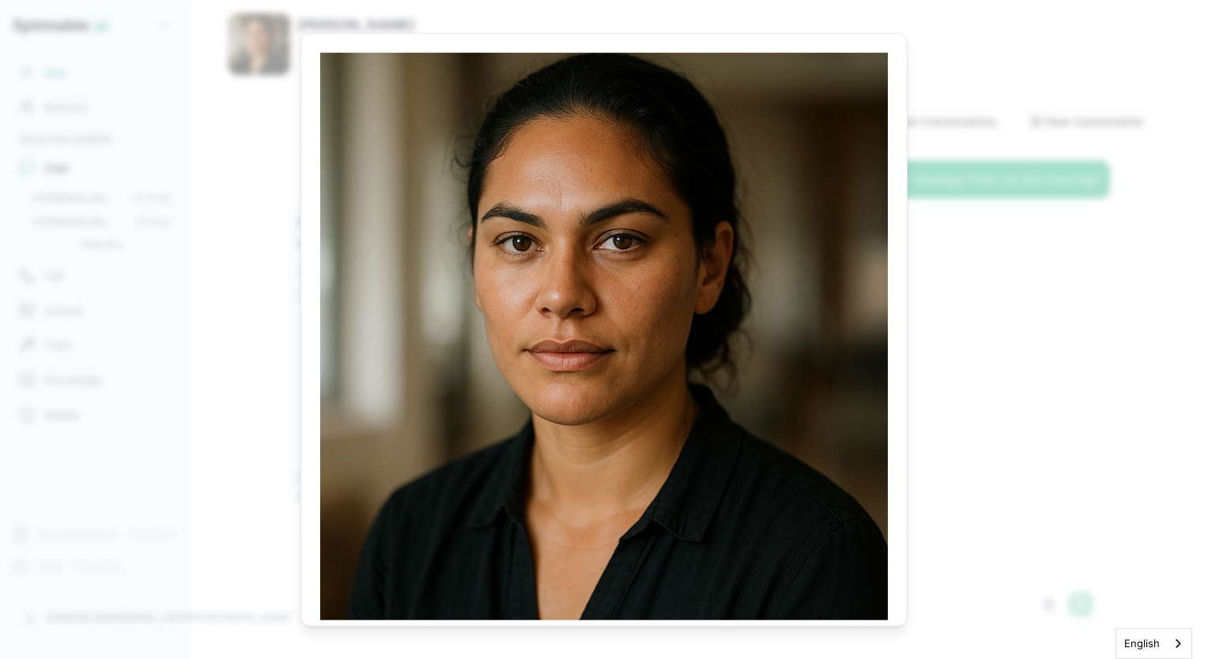
scroll to position [6859, 0]
